Goal: Information Seeking & Learning: Learn about a topic

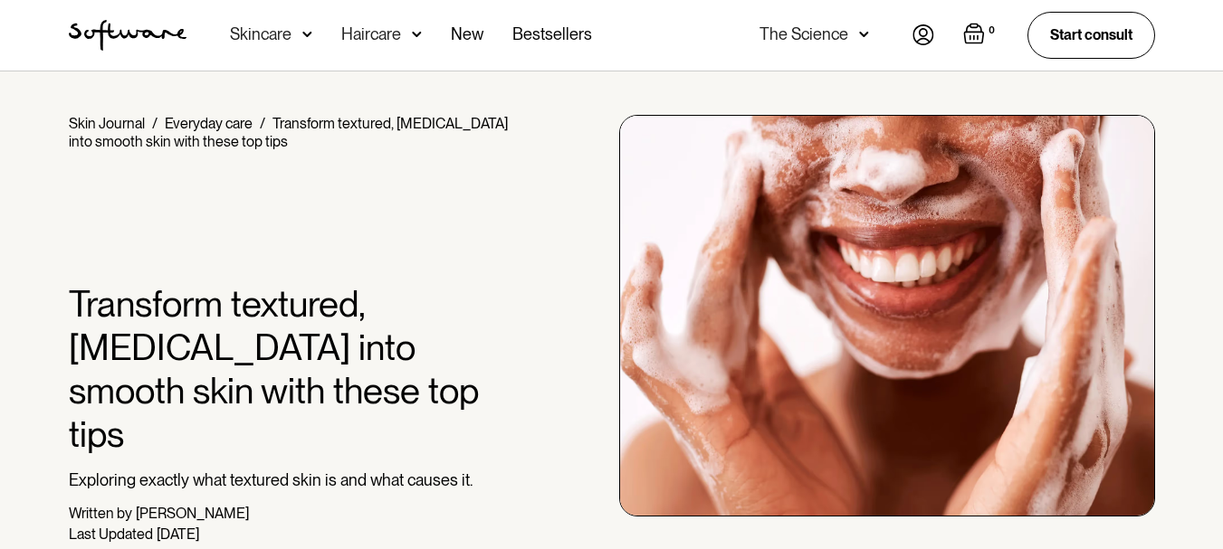
scroll to position [1810, 0]
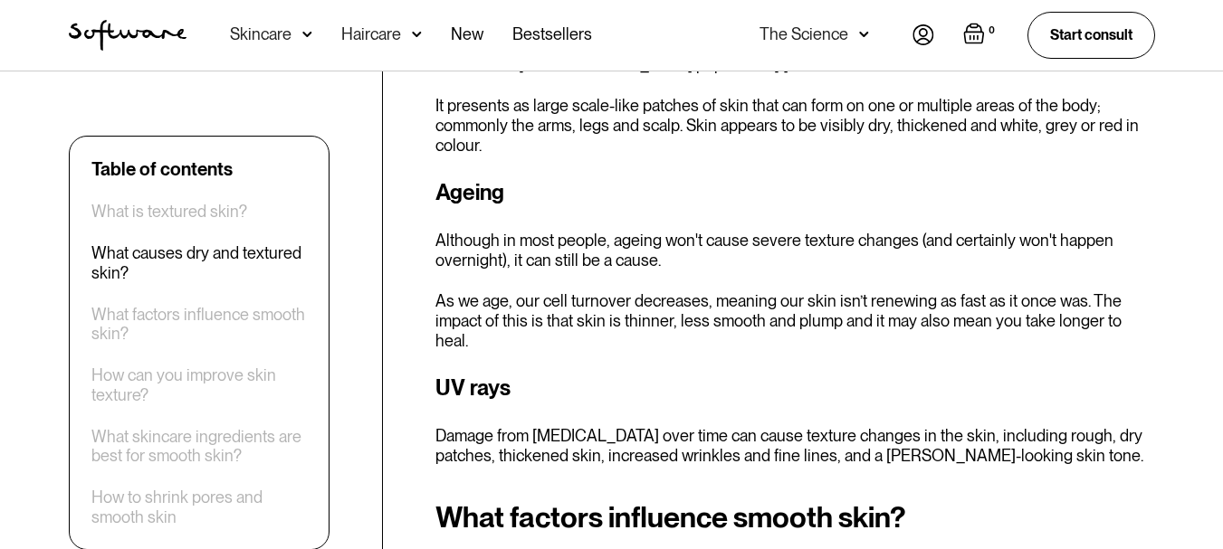
scroll to position [2263, 0]
